Goal: Task Accomplishment & Management: Complete application form

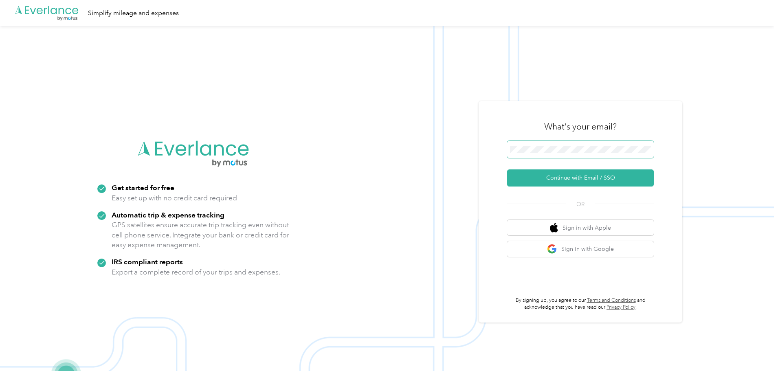
click at [559, 145] on span at bounding box center [580, 149] width 147 height 17
click at [586, 180] on button "Continue with Email / SSO" at bounding box center [580, 177] width 147 height 17
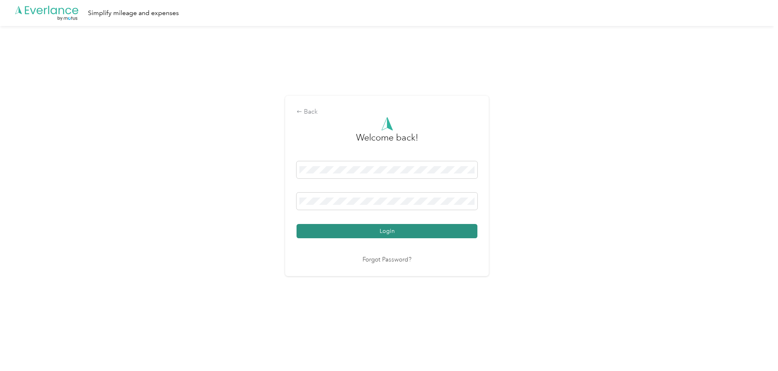
click at [385, 231] on button "Login" at bounding box center [387, 231] width 181 height 14
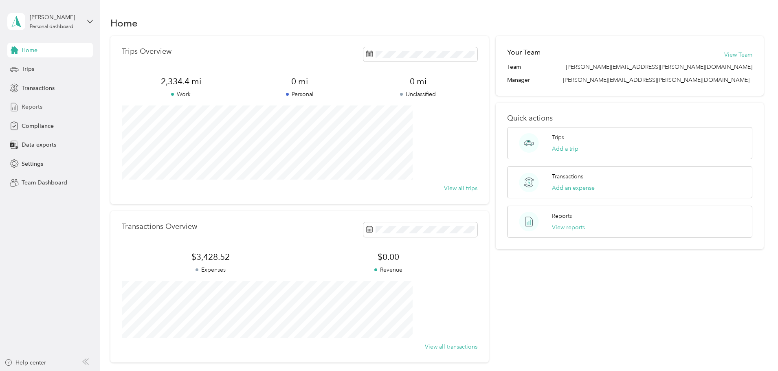
click at [44, 105] on div "Reports" at bounding box center [50, 107] width 86 height 15
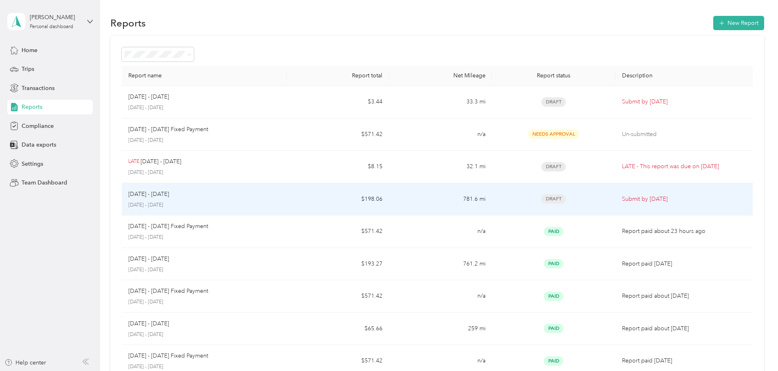
click at [258, 198] on div "[DATE] - [DATE]" at bounding box center [204, 194] width 152 height 9
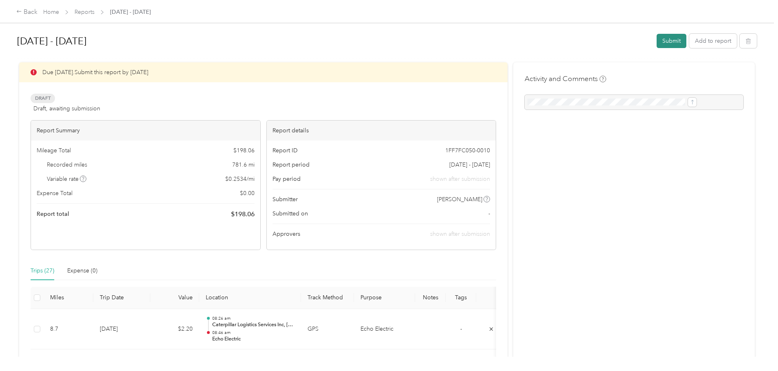
click at [657, 39] on button "Submit" at bounding box center [672, 41] width 30 height 14
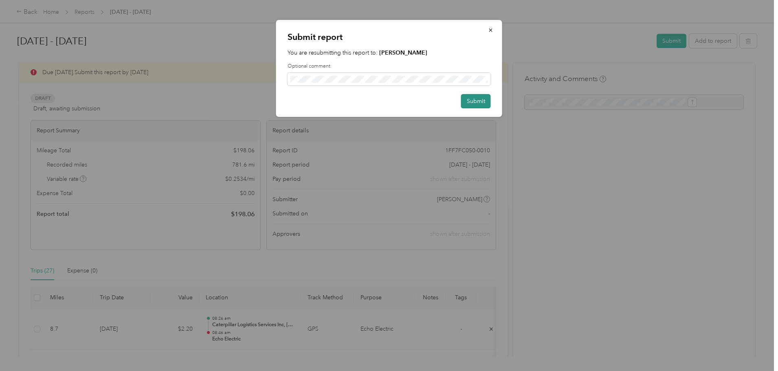
click at [478, 99] on button "Submit" at bounding box center [476, 101] width 30 height 14
